Goal: Task Accomplishment & Management: Manage account settings

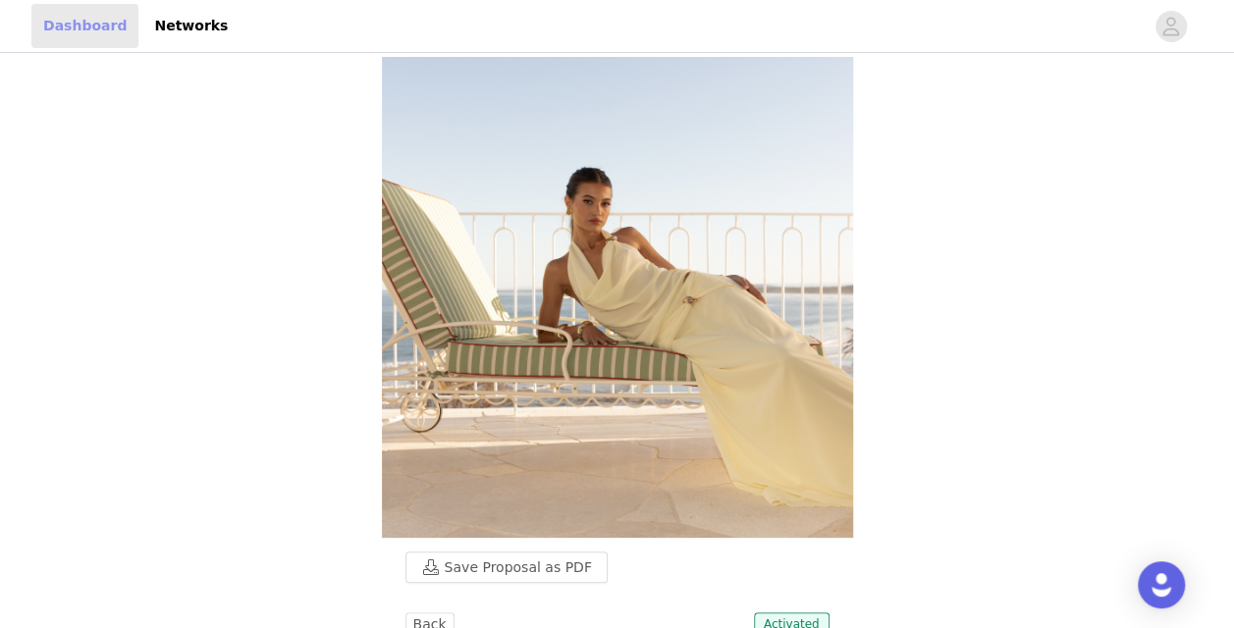
click at [79, 24] on link "Dashboard" at bounding box center [84, 26] width 107 height 44
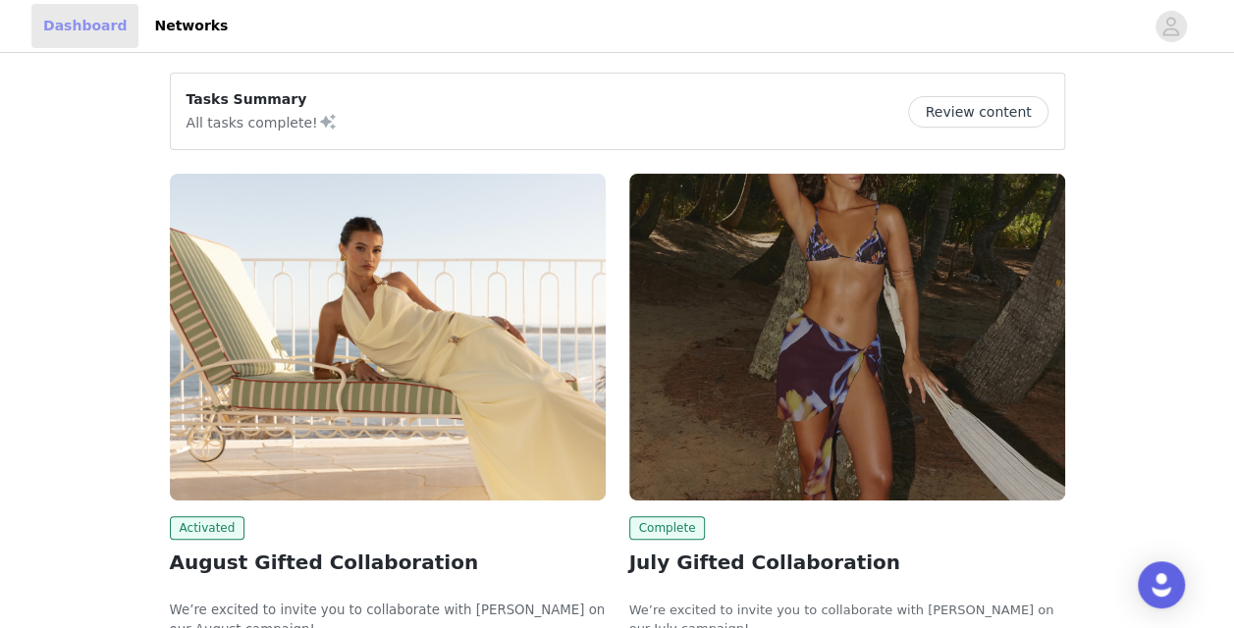
scroll to position [14, 0]
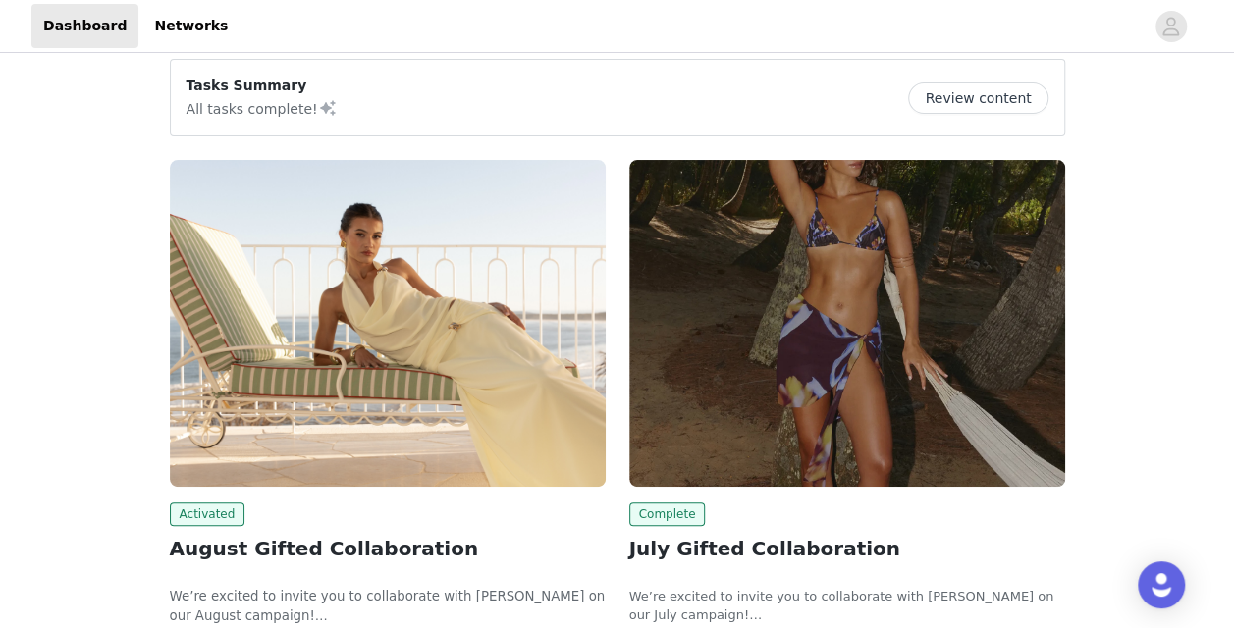
click at [993, 98] on button "Review content" at bounding box center [977, 97] width 139 height 31
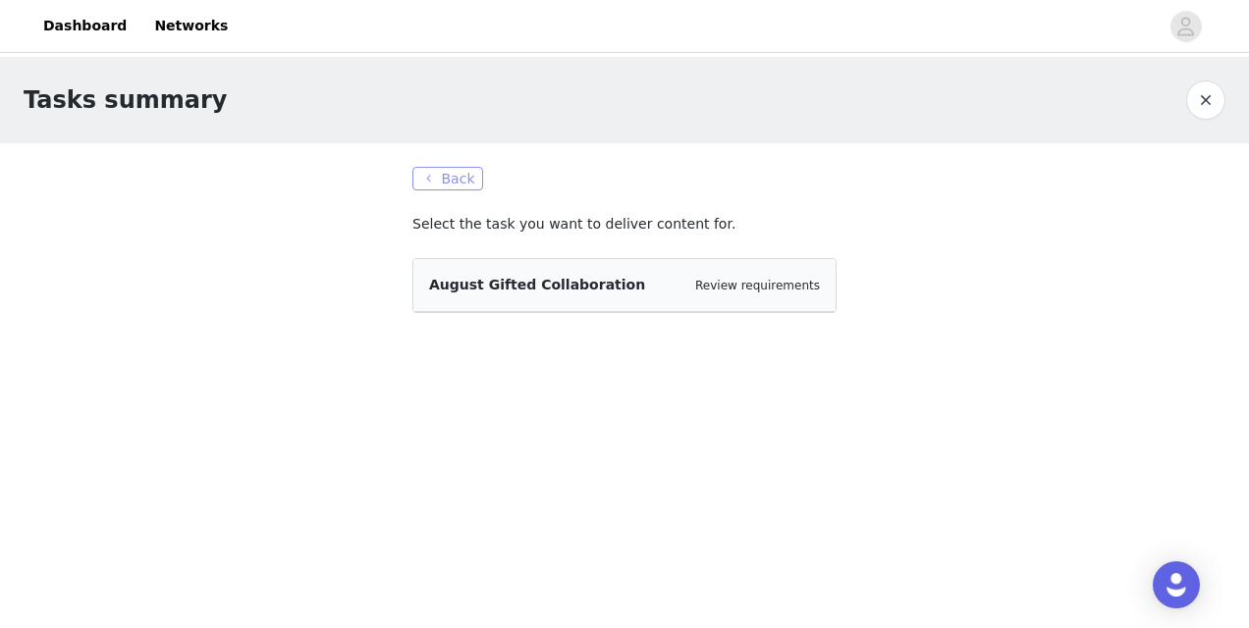
click at [438, 185] on button "Back" at bounding box center [447, 179] width 71 height 24
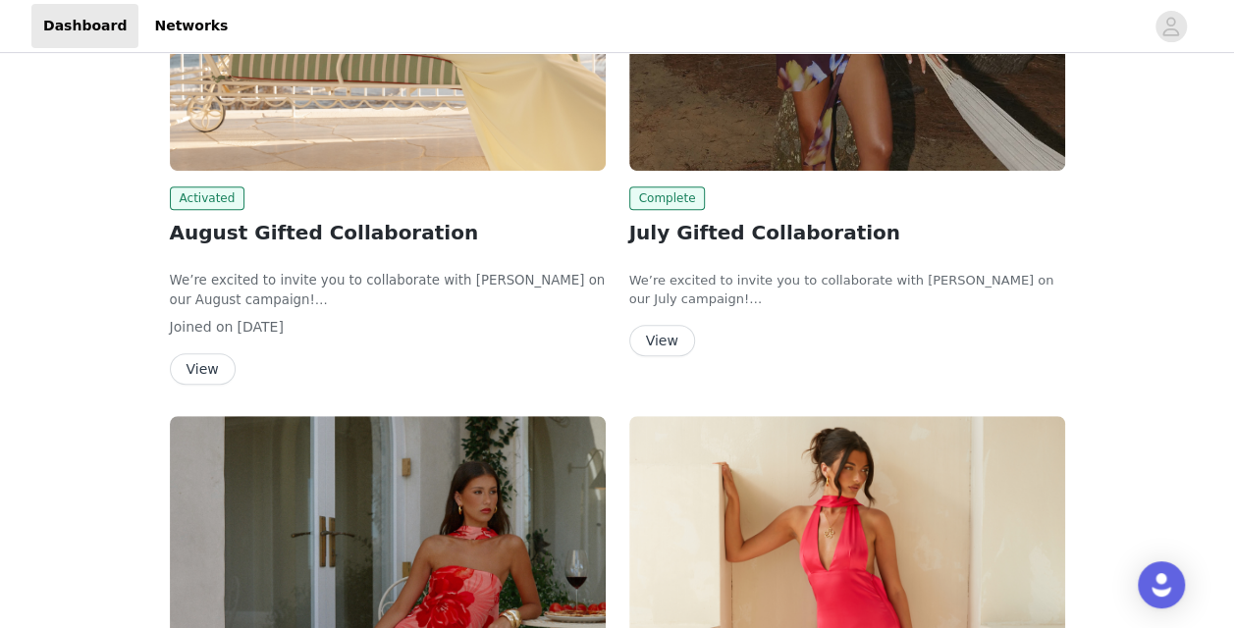
scroll to position [325, 0]
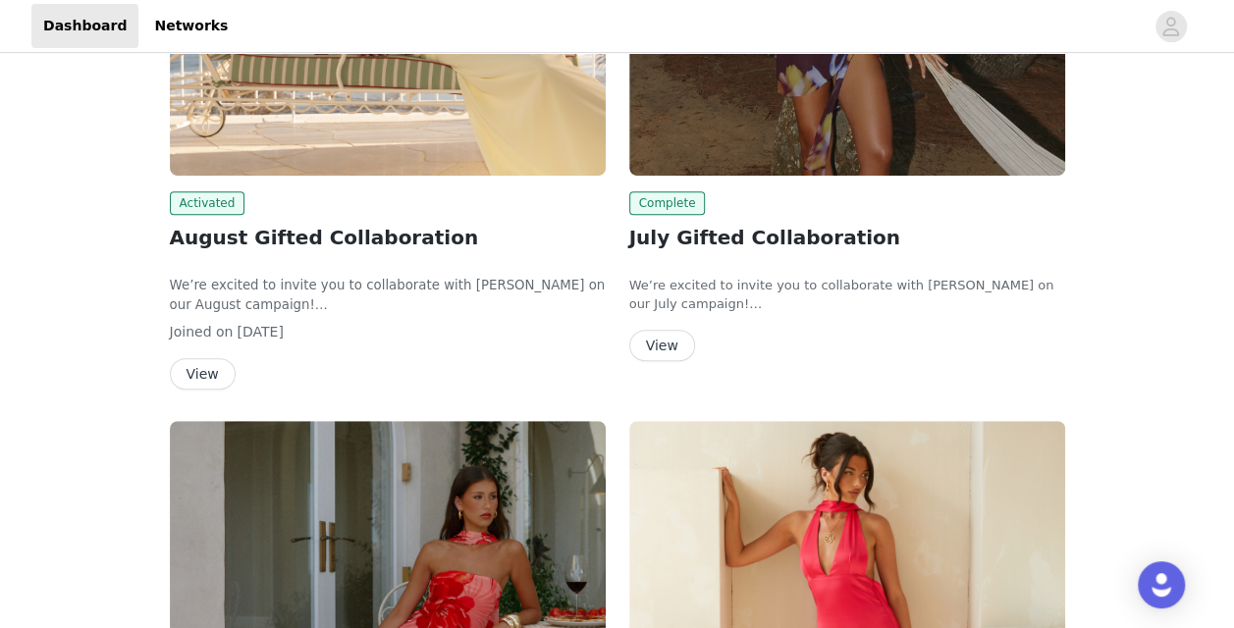
click at [666, 341] on button "View" at bounding box center [662, 345] width 66 height 31
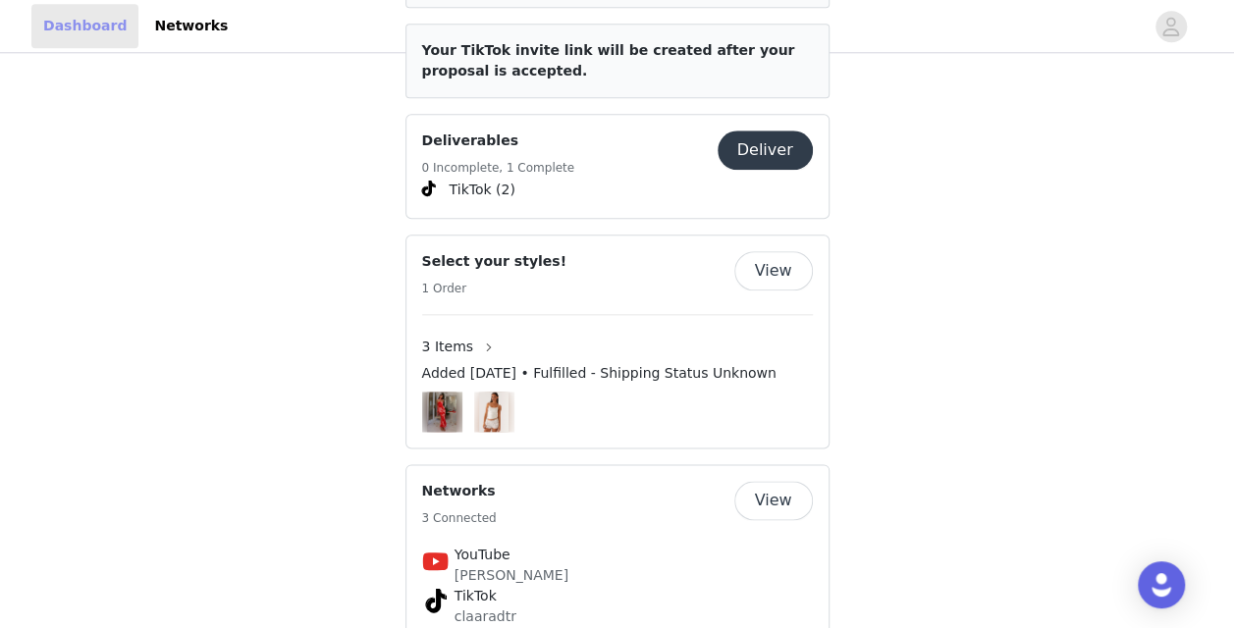
scroll to position [325, 0]
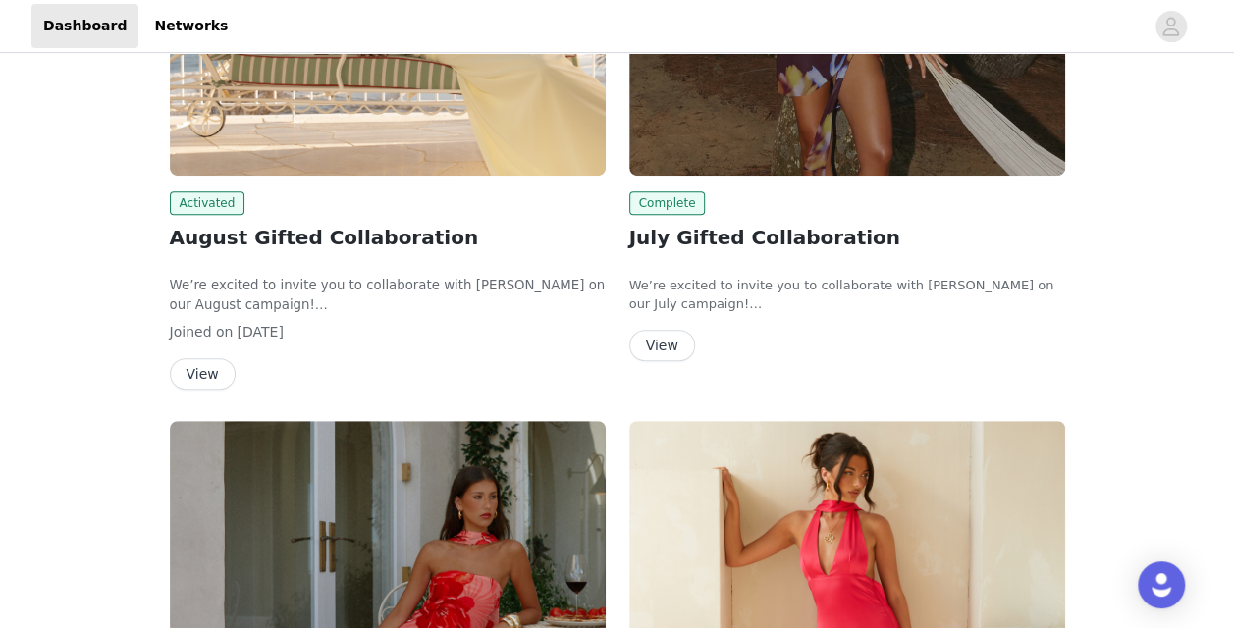
click at [199, 369] on button "View" at bounding box center [203, 373] width 66 height 31
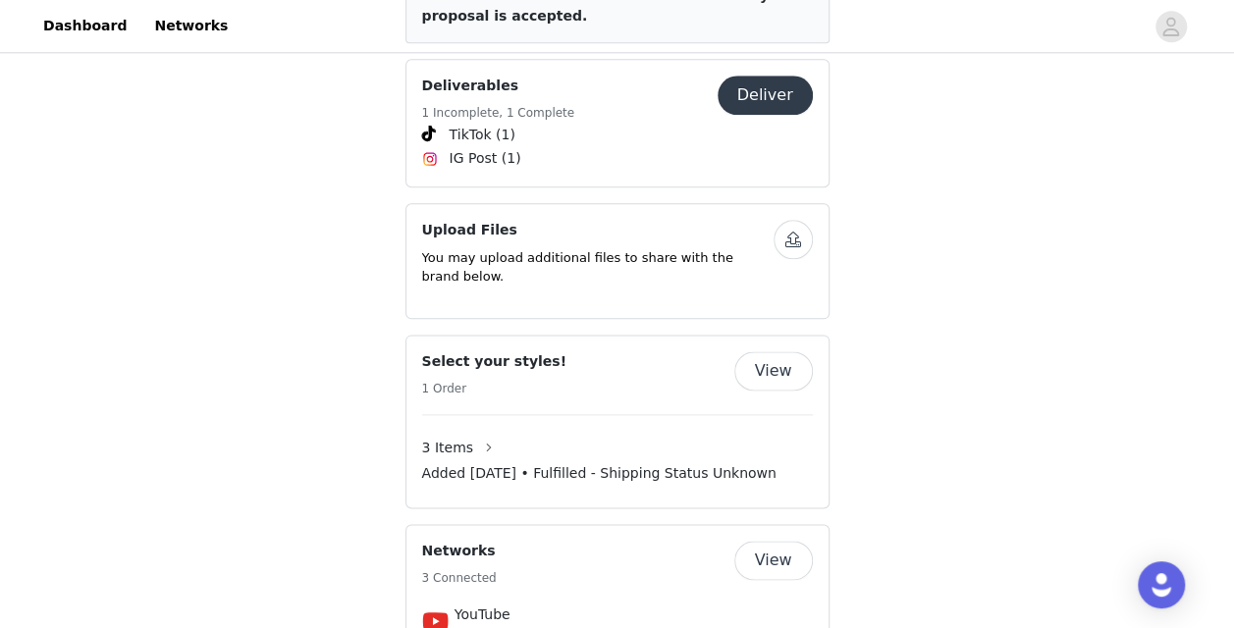
scroll to position [1144, 0]
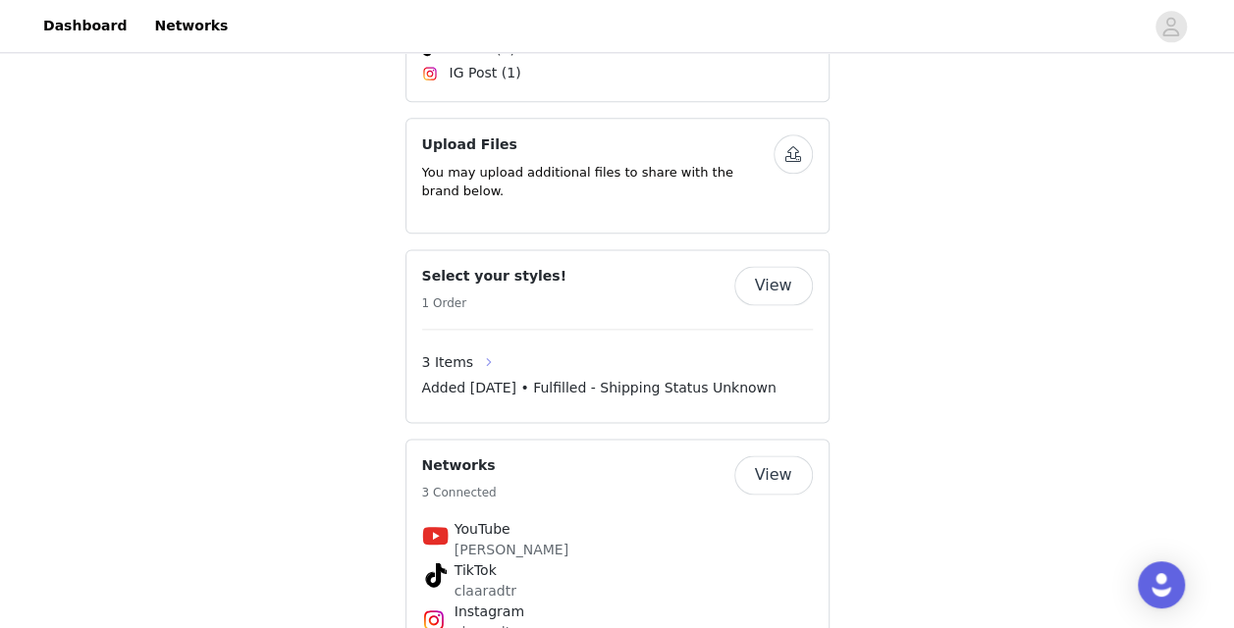
click at [473, 347] on button "button" at bounding box center [488, 362] width 31 height 31
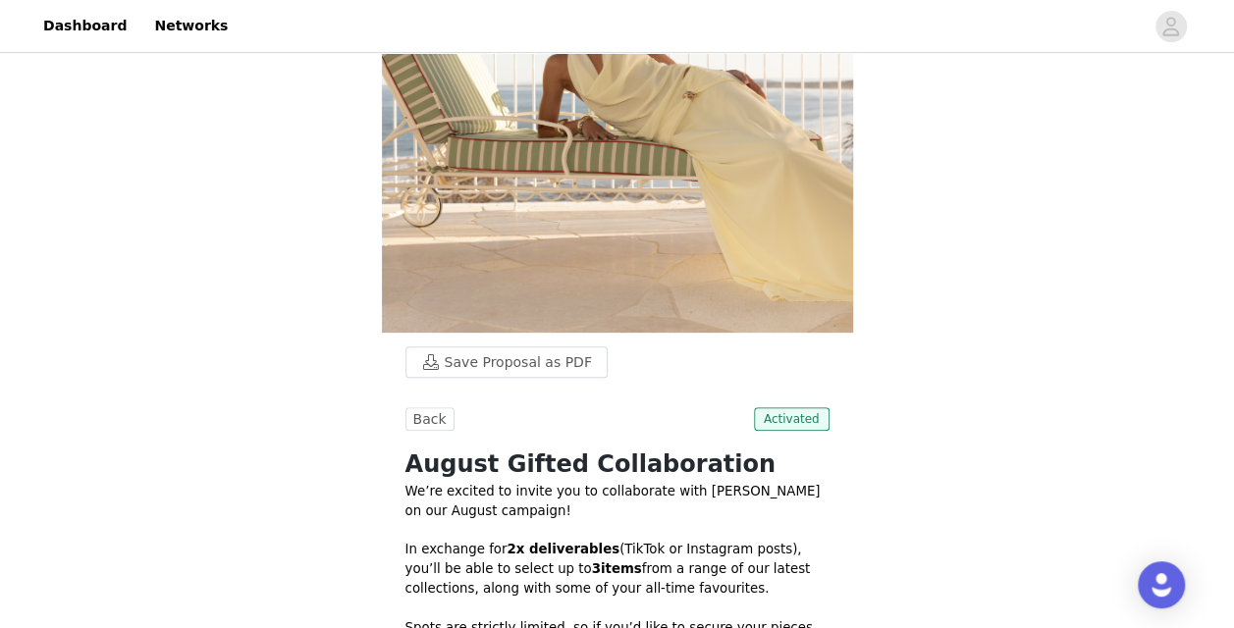
scroll to position [165, 0]
